Goal: Find specific page/section: Find specific page/section

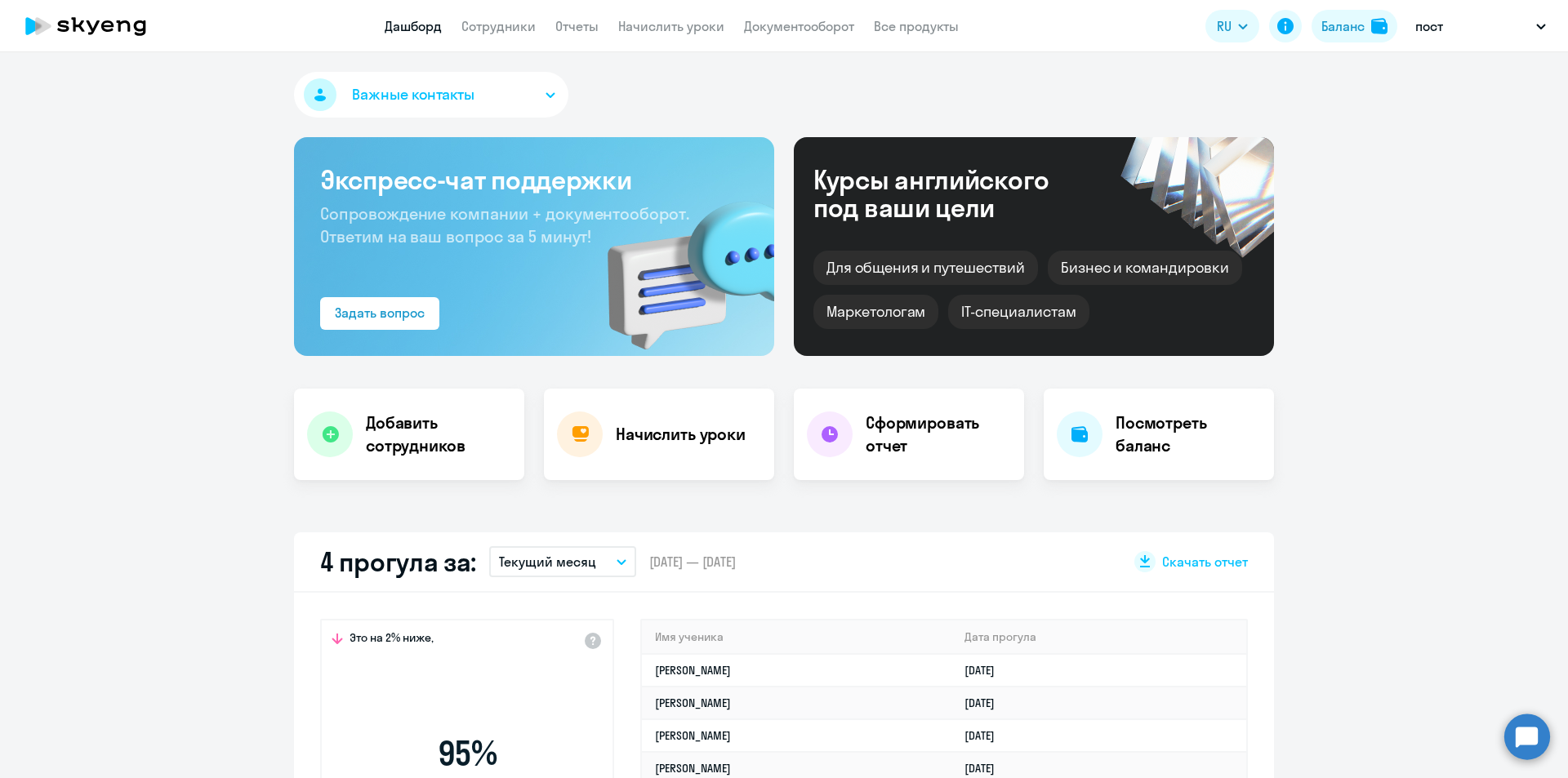
select select "30"
click at [1340, 32] on div "Баланс" at bounding box center [1343, 26] width 44 height 20
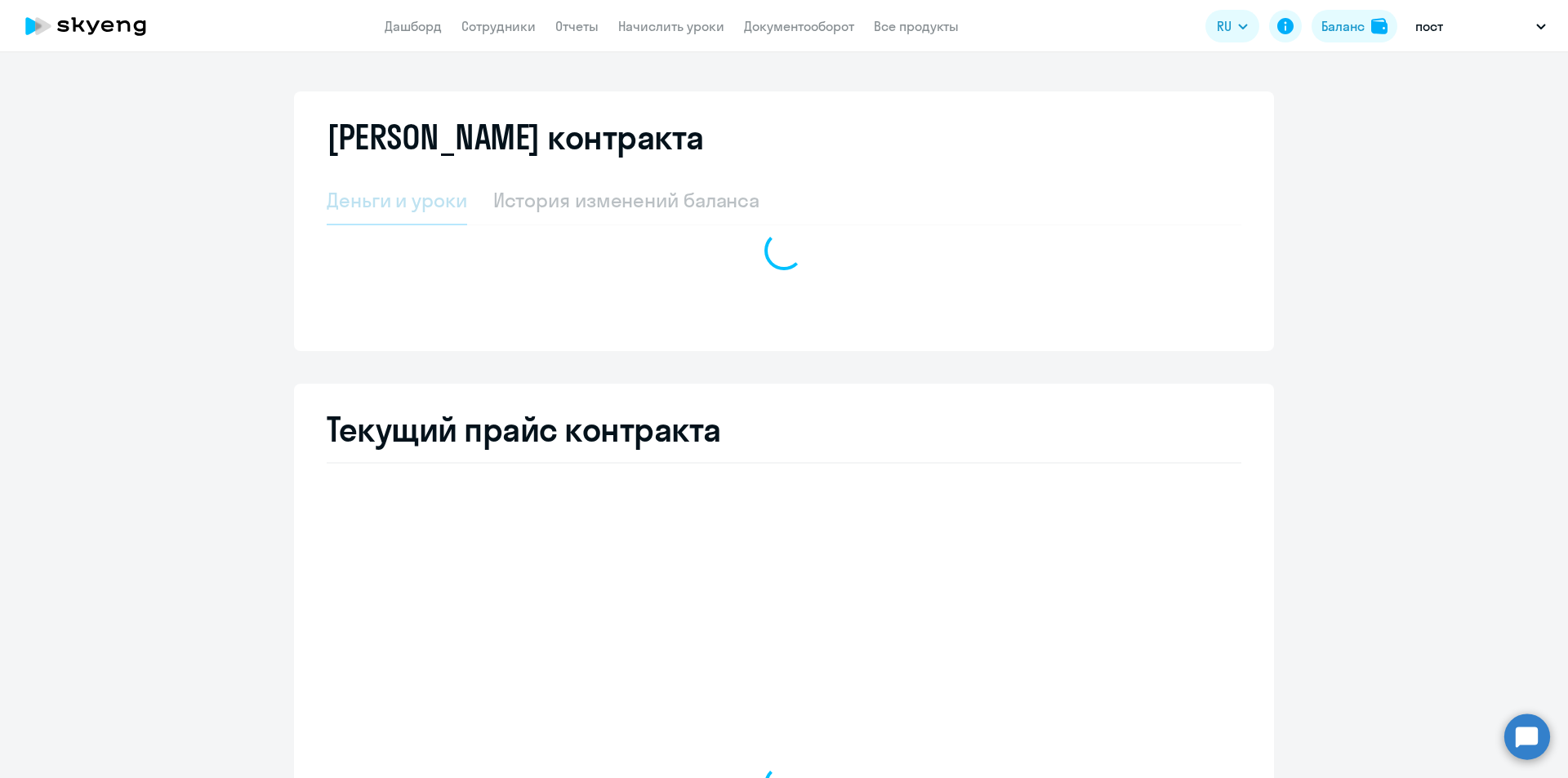
select select "english_adult_not_native_speaker"
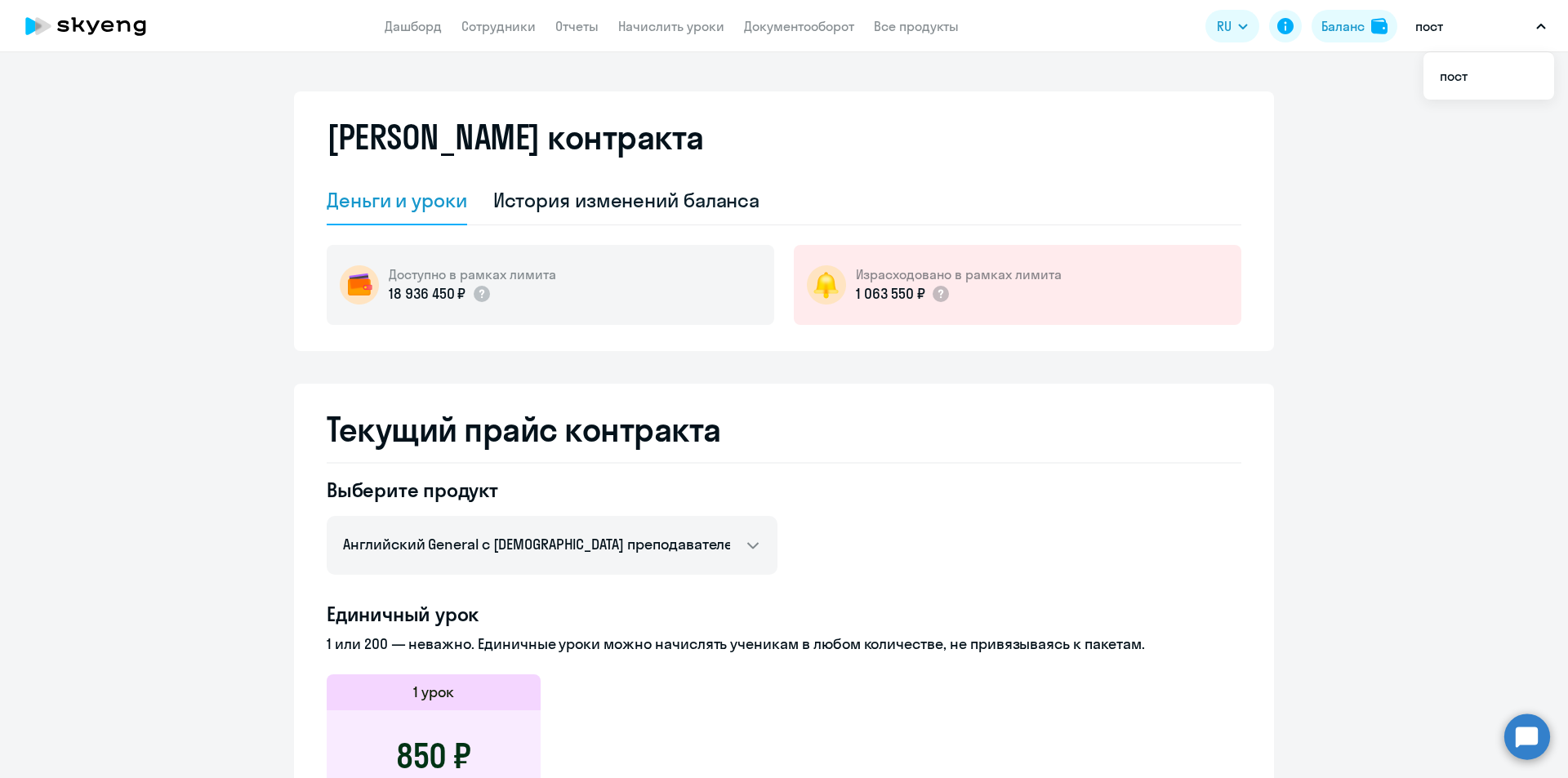
click at [1476, 28] on button "пост" at bounding box center [1481, 26] width 147 height 39
click at [466, 30] on link "Сотрудники" at bounding box center [498, 26] width 74 height 16
select select "30"
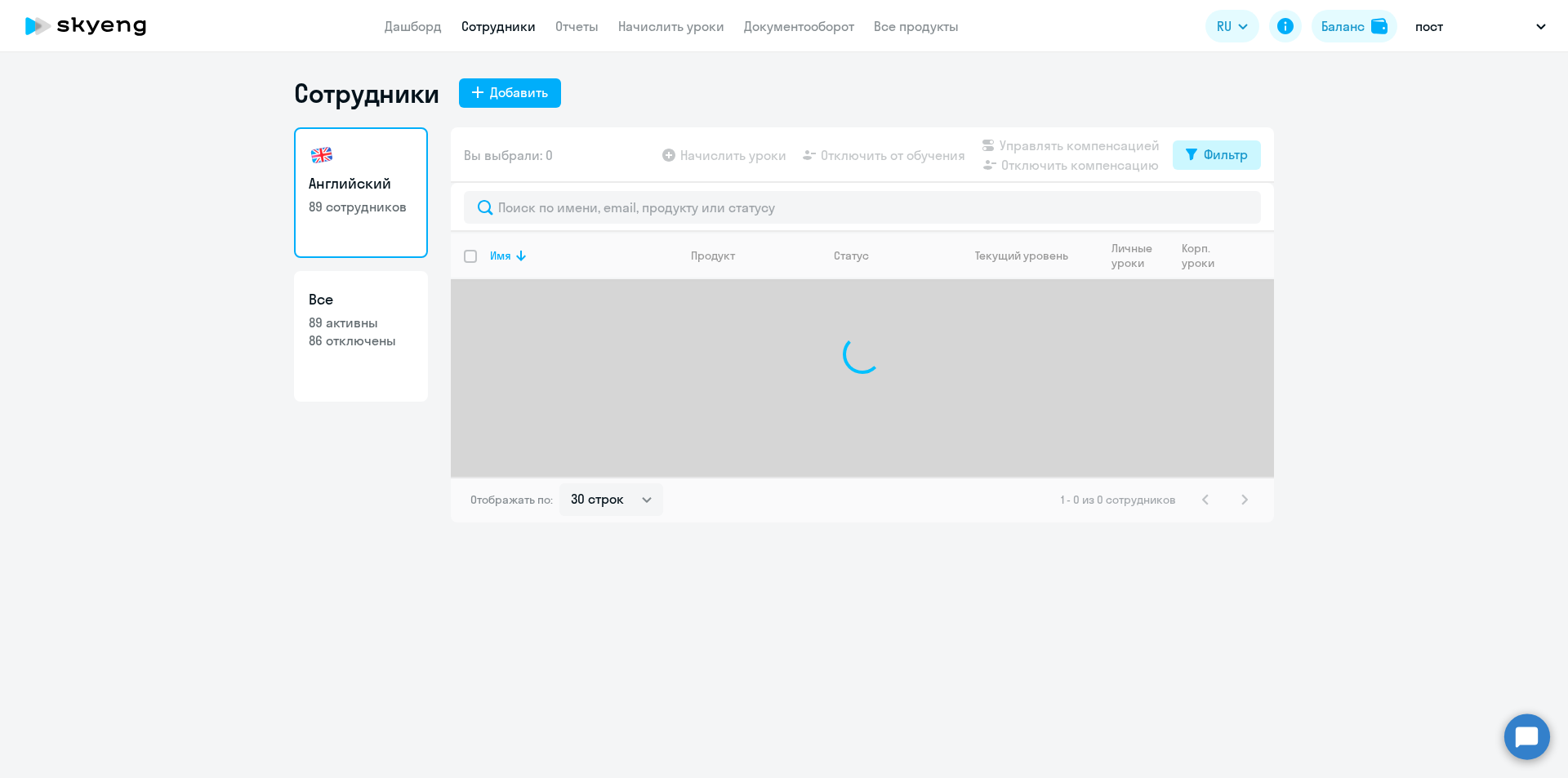
click at [1238, 166] on button "Фильтр" at bounding box center [1217, 155] width 88 height 29
drag, startPoint x: 1241, startPoint y: 212, endPoint x: 1067, endPoint y: 208, distance: 174.0
click at [1240, 210] on span at bounding box center [1234, 208] width 28 height 16
click at [1221, 208] on input "checkbox" at bounding box center [1220, 208] width 1 height 1
checkbox input "true"
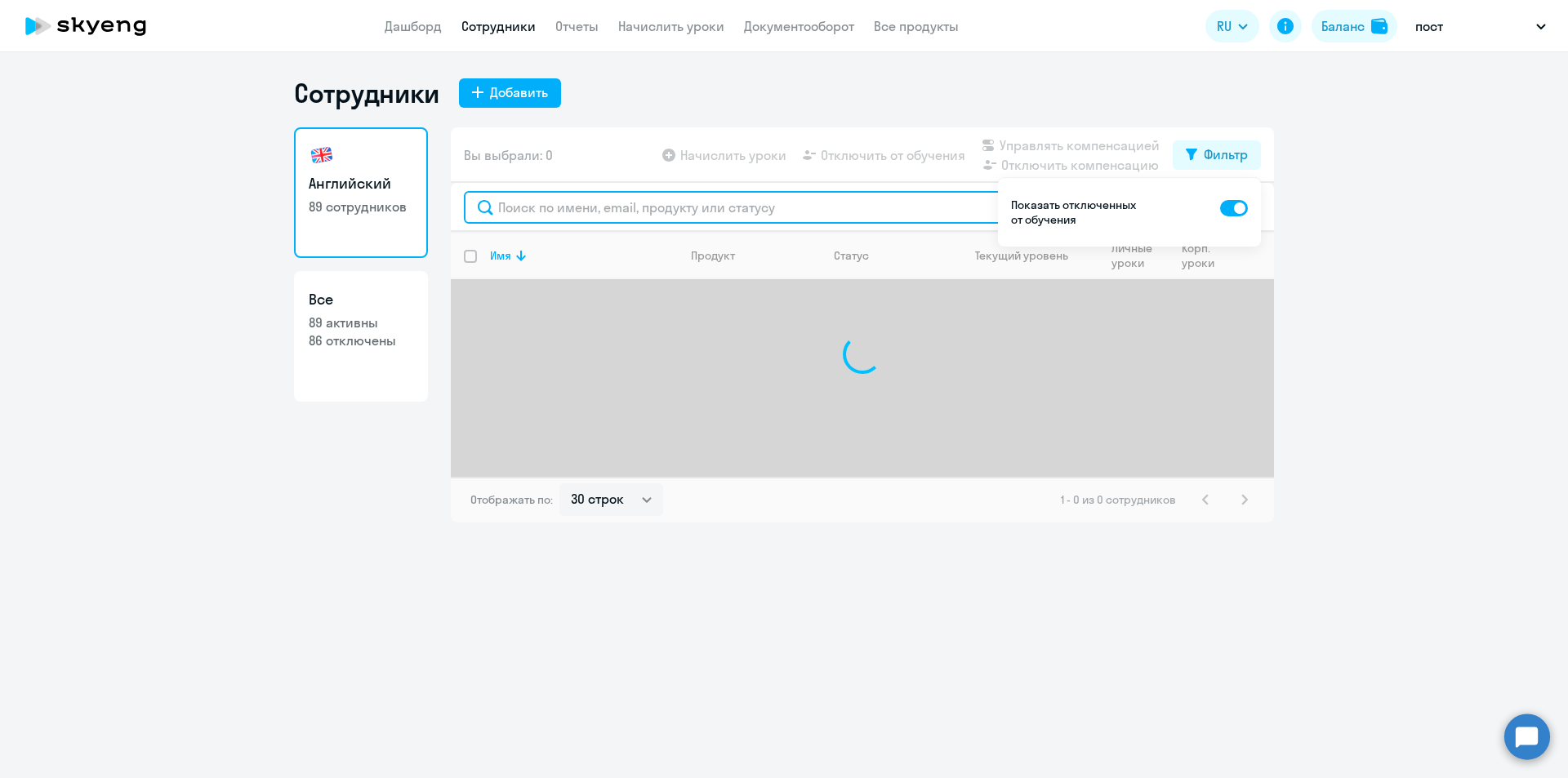
click at [997, 205] on input "text" at bounding box center [863, 207] width 797 height 32
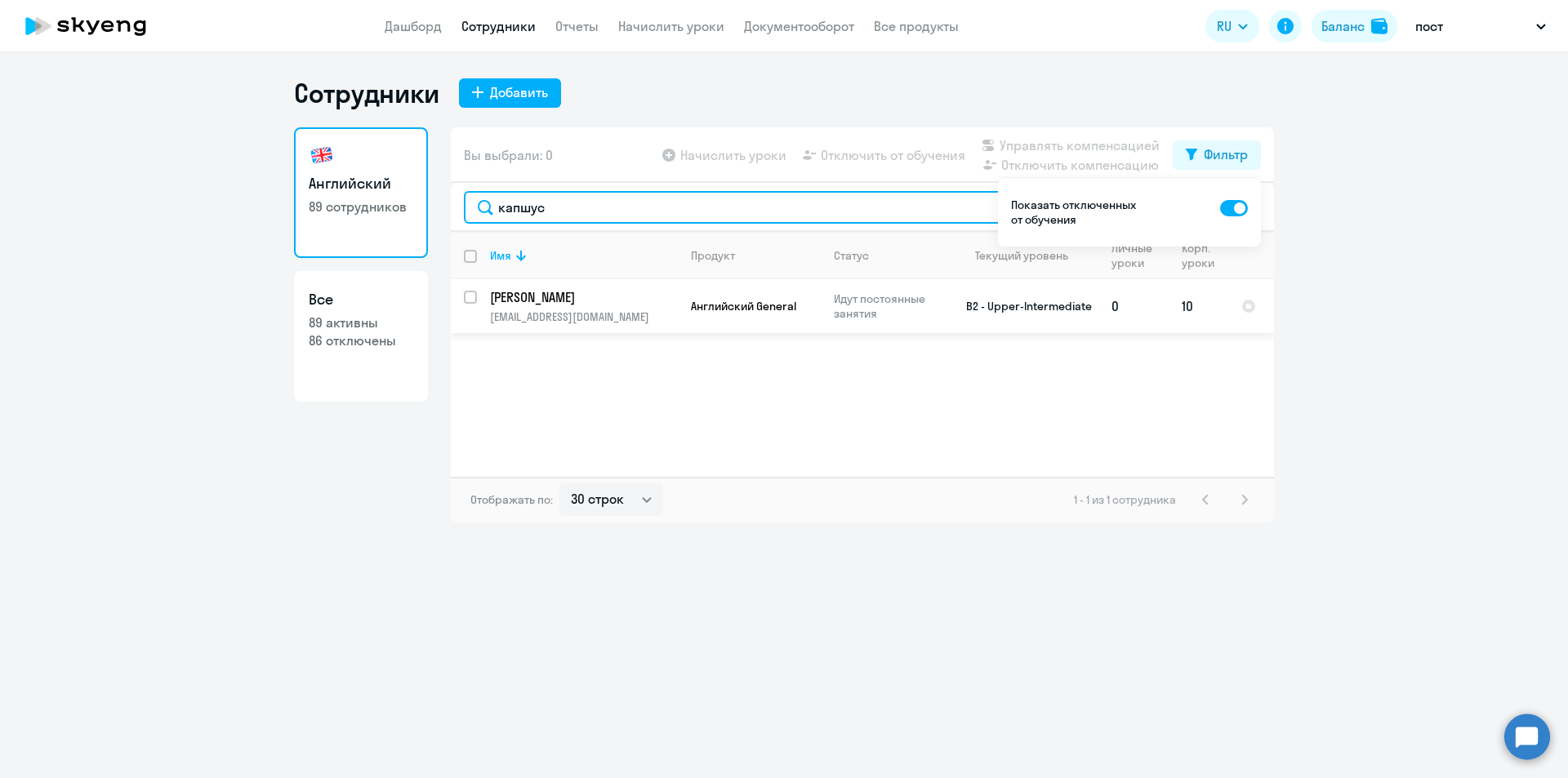
type input "капшус"
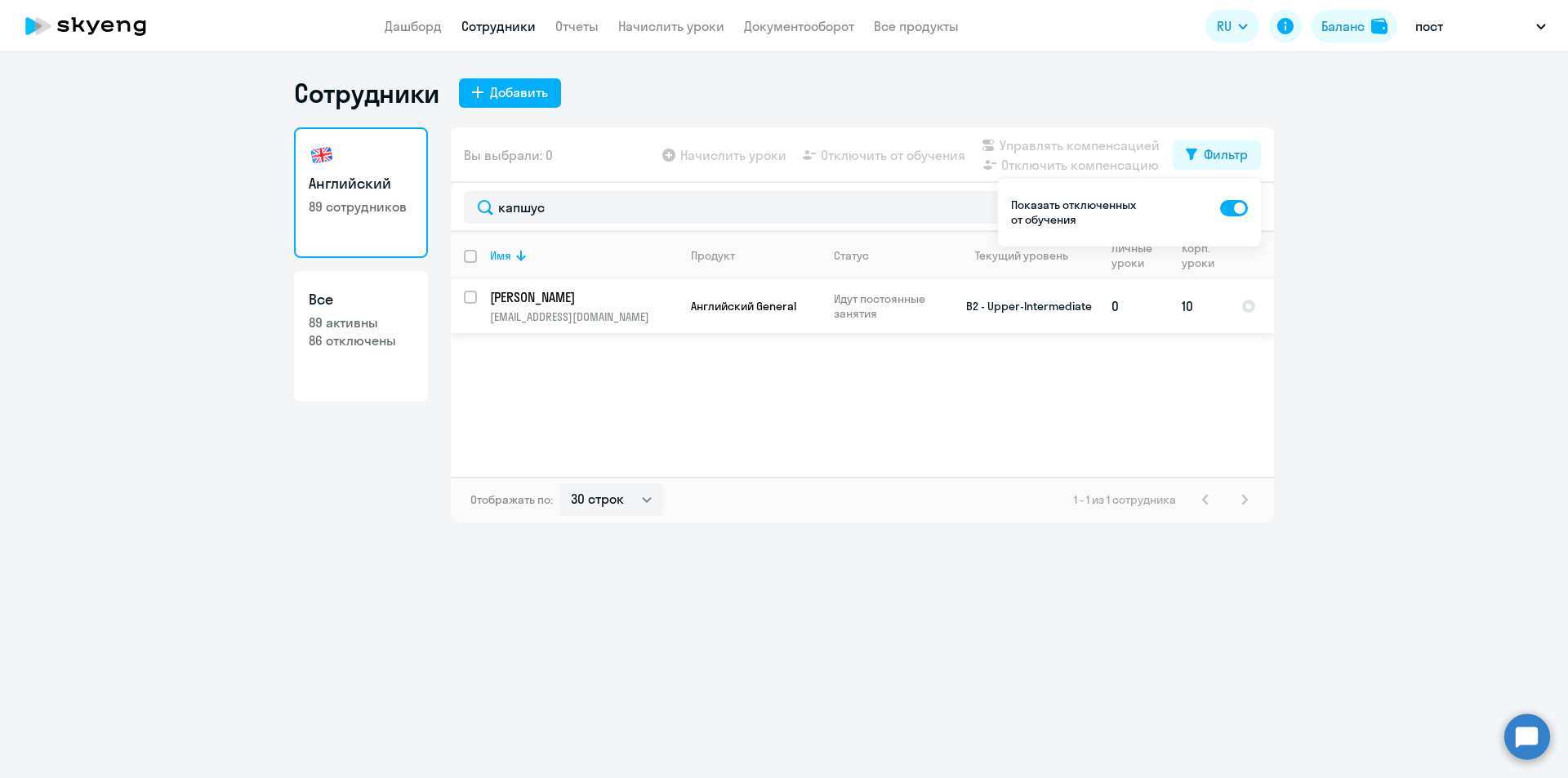
click at [571, 289] on p "[PERSON_NAME]" at bounding box center [582, 297] width 184 height 18
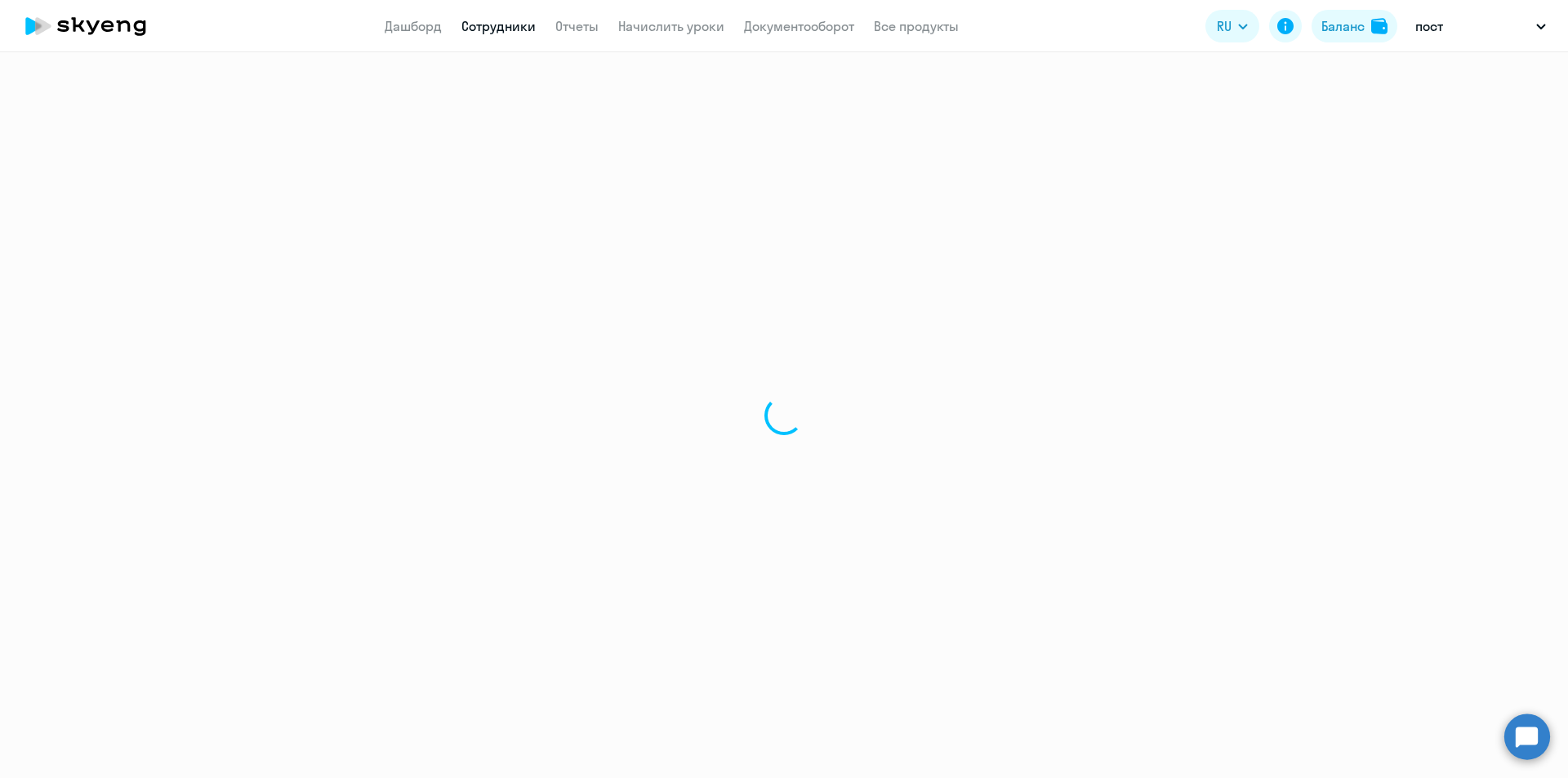
select select "english"
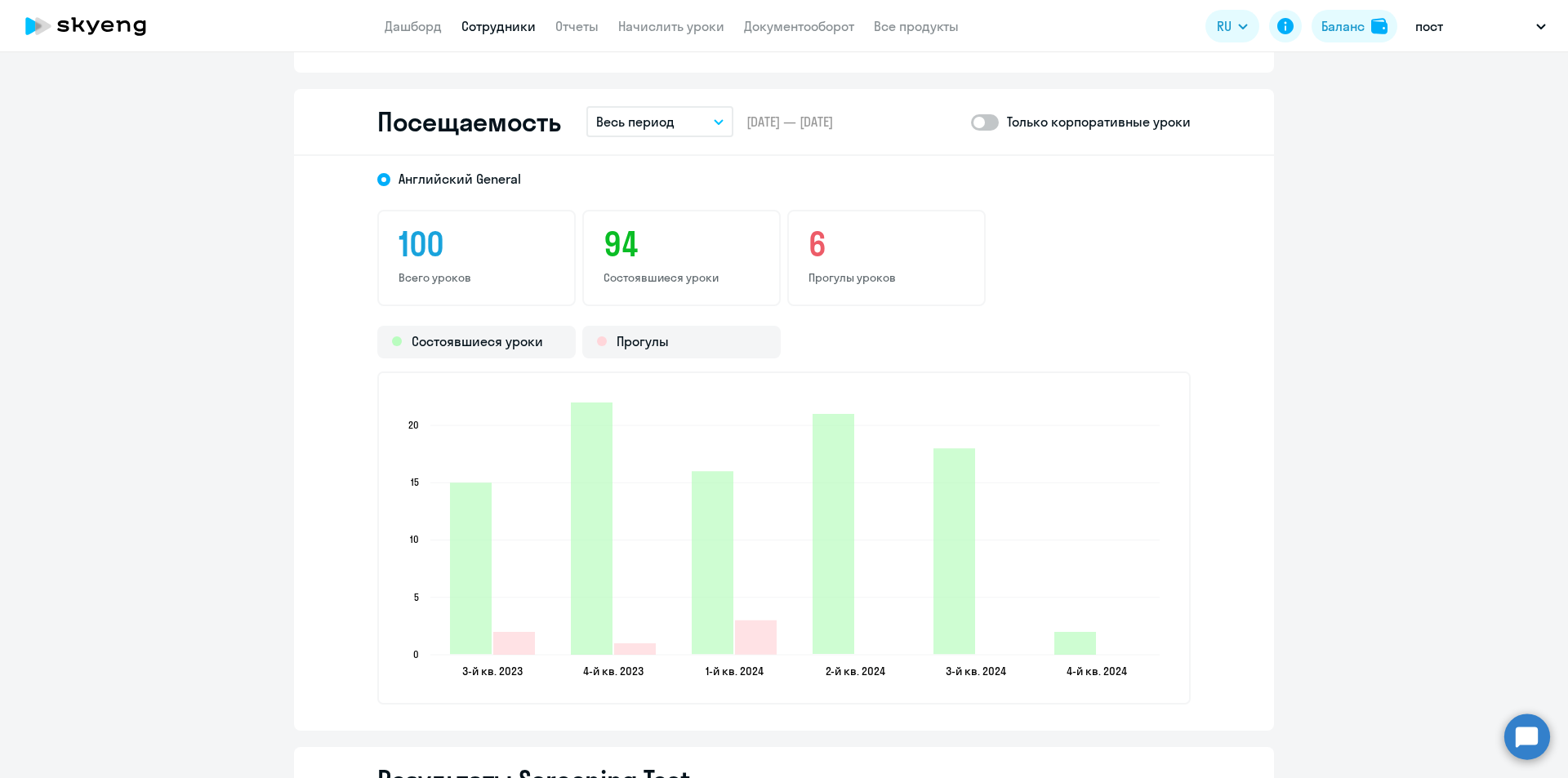
scroll to position [2123, 0]
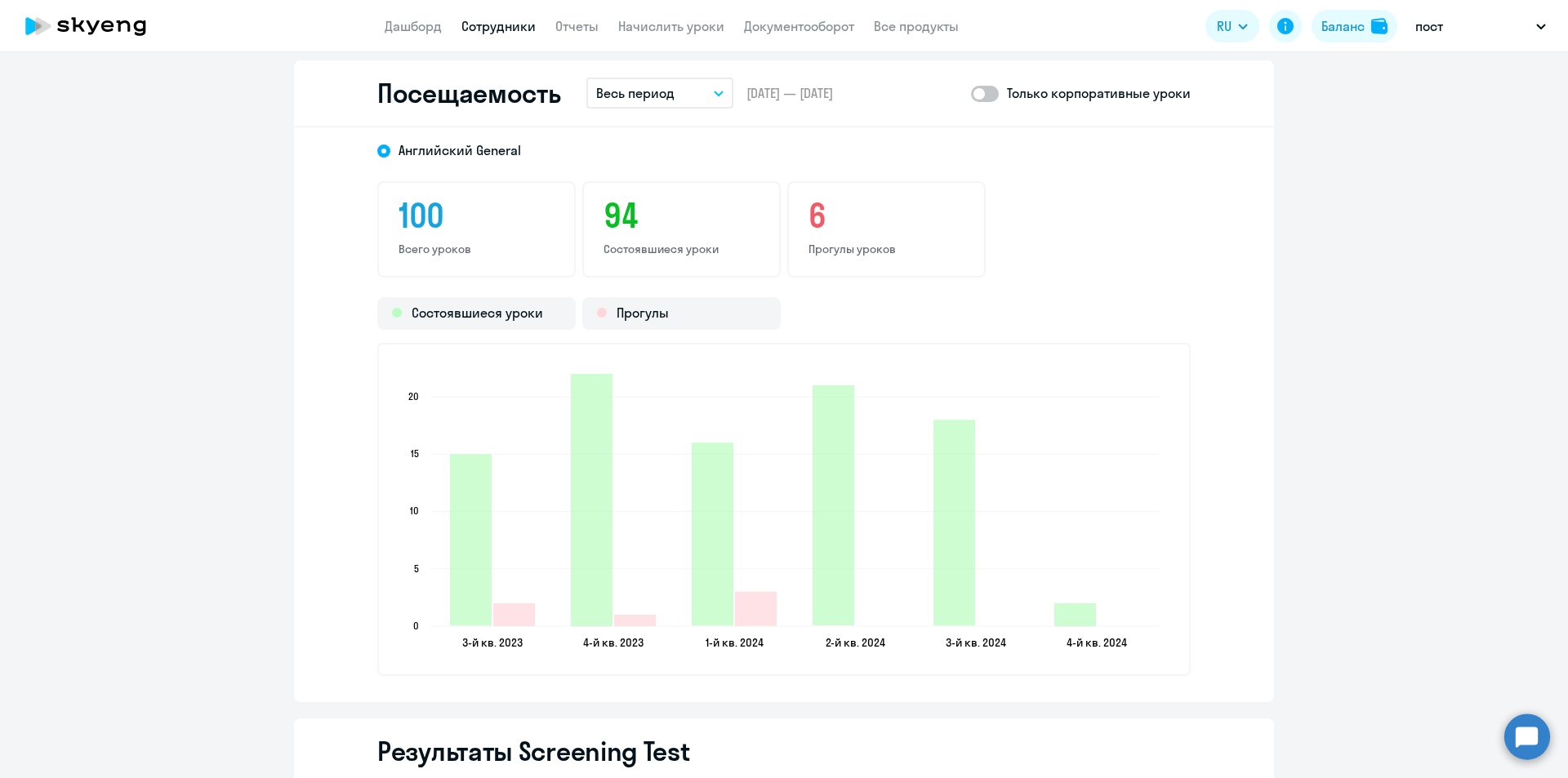
click at [679, 84] on button "Весь период" at bounding box center [660, 93] width 147 height 31
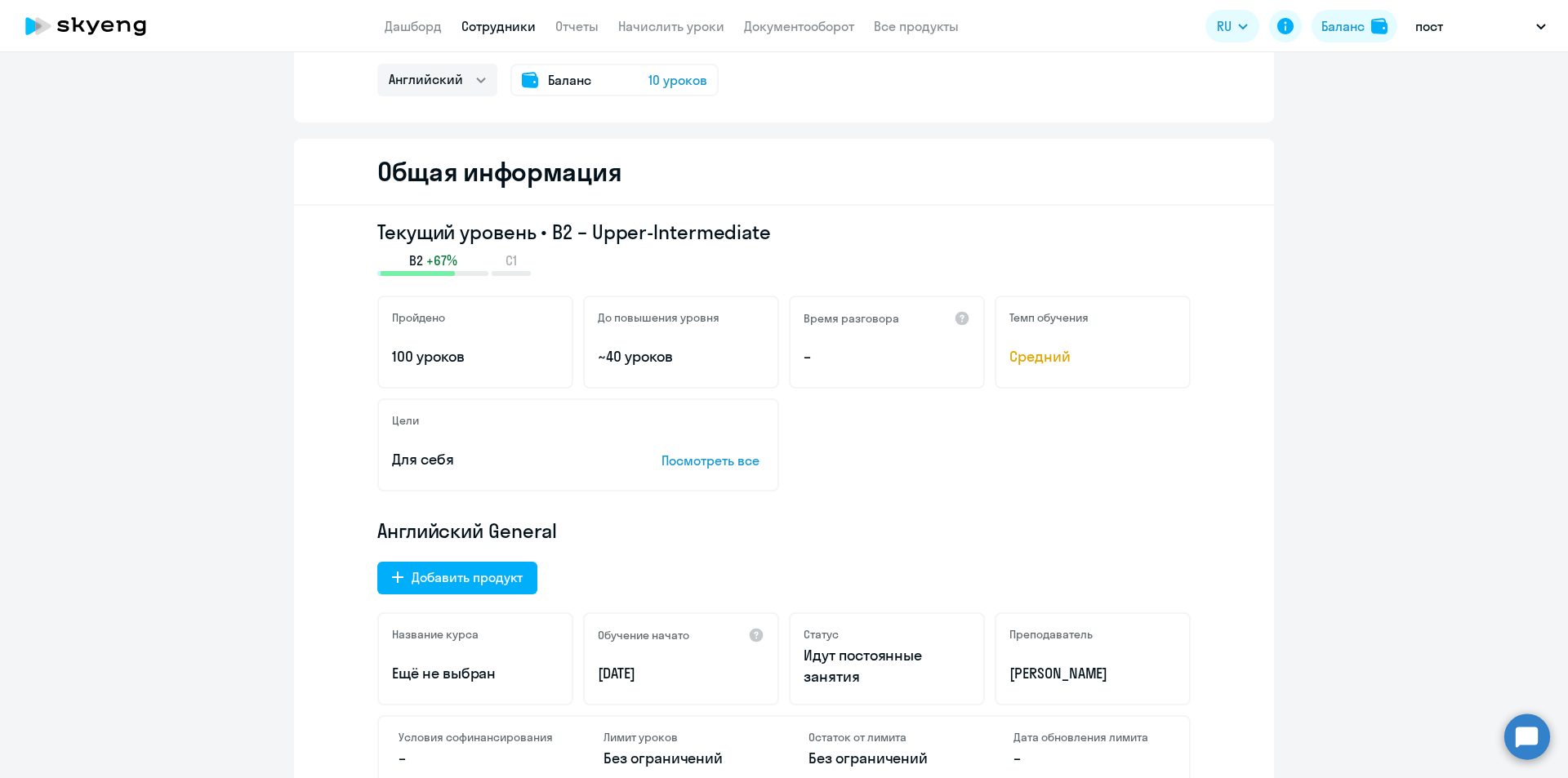
scroll to position [0, 0]
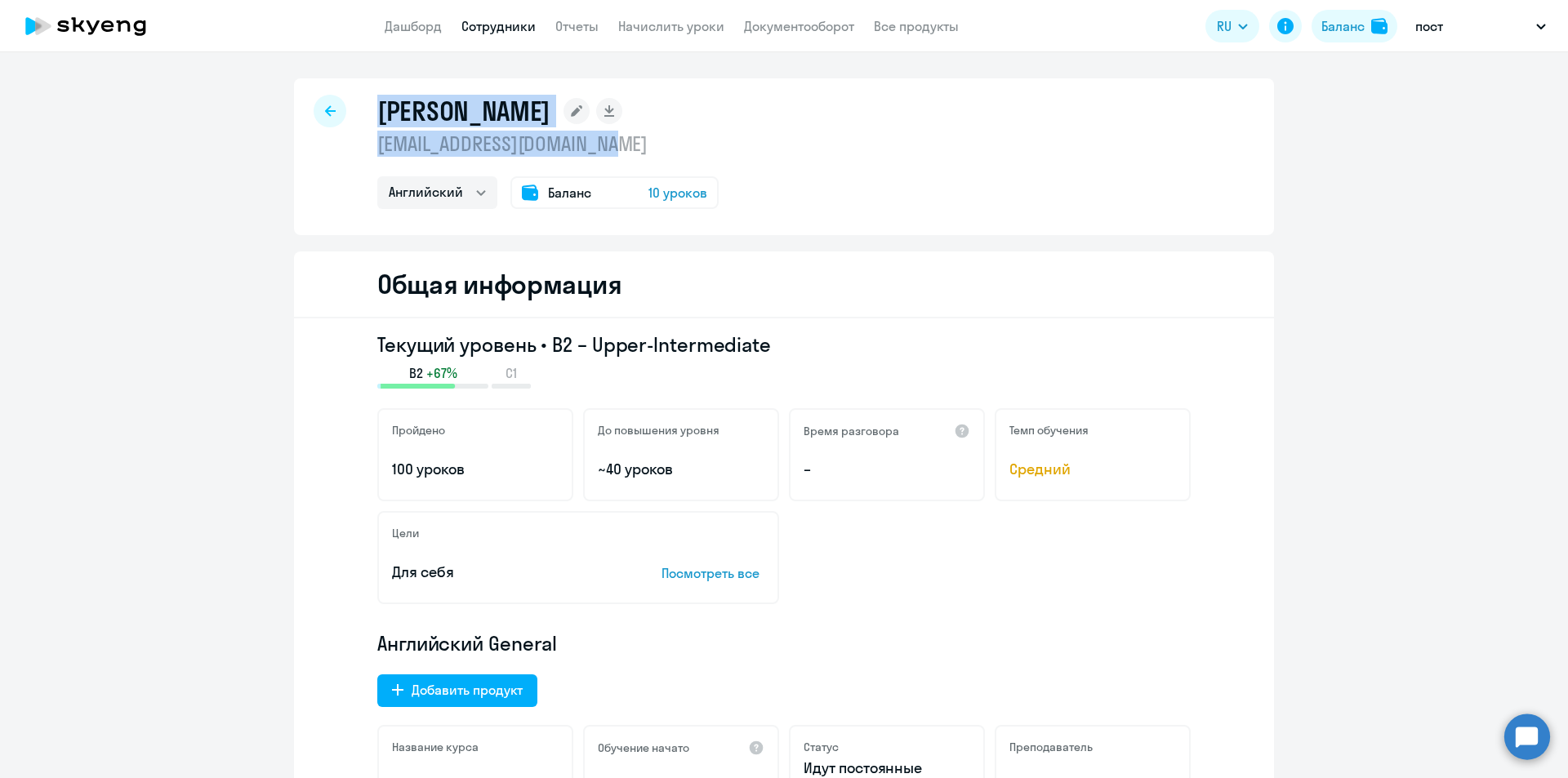
drag, startPoint x: 374, startPoint y: 109, endPoint x: 624, endPoint y: 144, distance: 252.4
click at [624, 144] on div "[PERSON_NAME] [EMAIL_ADDRESS][DOMAIN_NAME] Английский Баланс 10 уроков" at bounding box center [549, 152] width 342 height 114
copy div "[PERSON_NAME] [EMAIL_ADDRESS][DOMAIN_NAME]"
click at [419, 37] on app-header "Дашборд Сотрудники Отчеты Начислить уроки Документооборот Все продукты Дашборд …" at bounding box center [784, 26] width 1568 height 52
click at [417, 28] on link "Дашборд" at bounding box center [413, 26] width 57 height 16
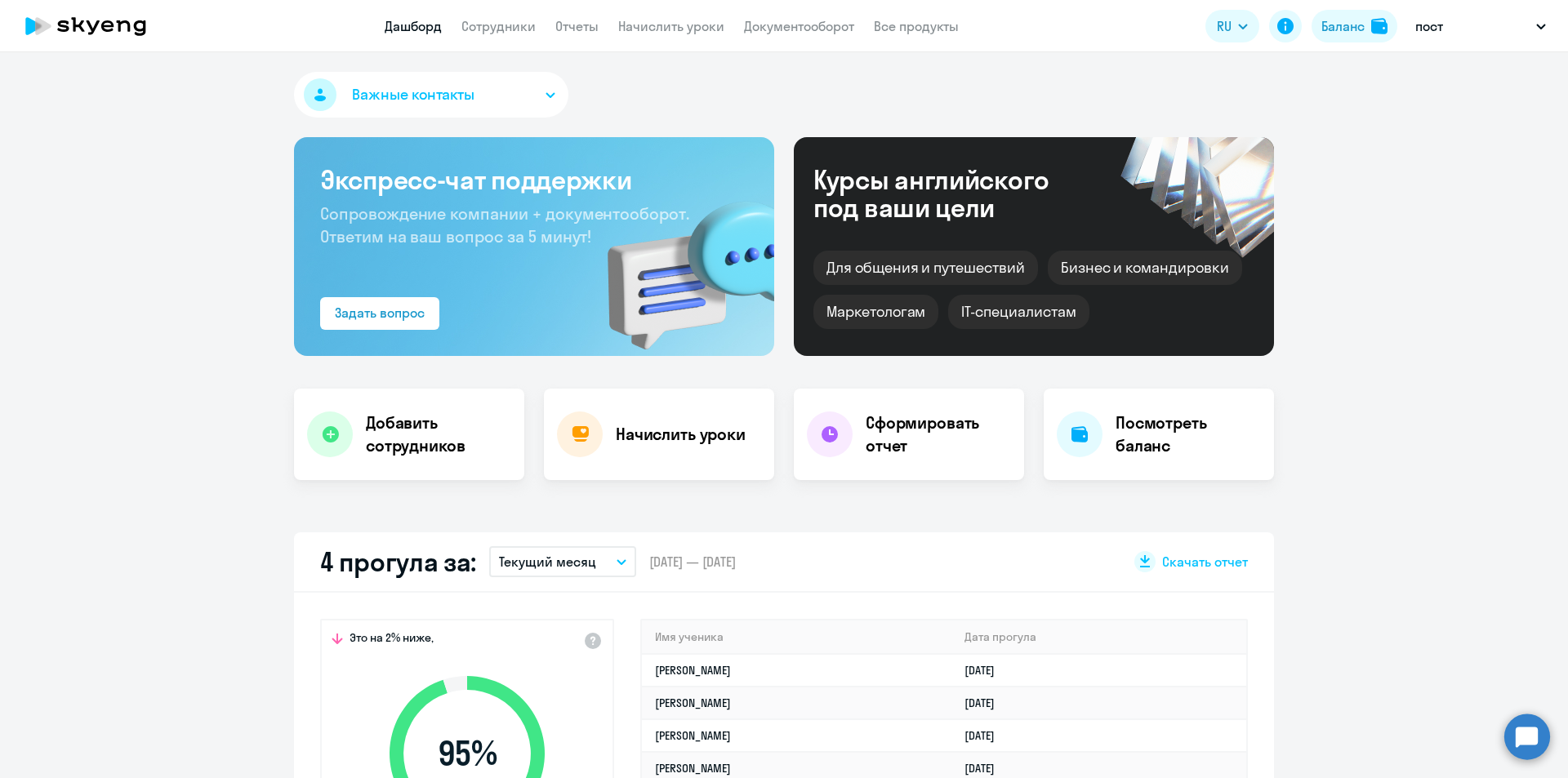
select select "30"
